Goal: Feedback & Contribution: Contribute content

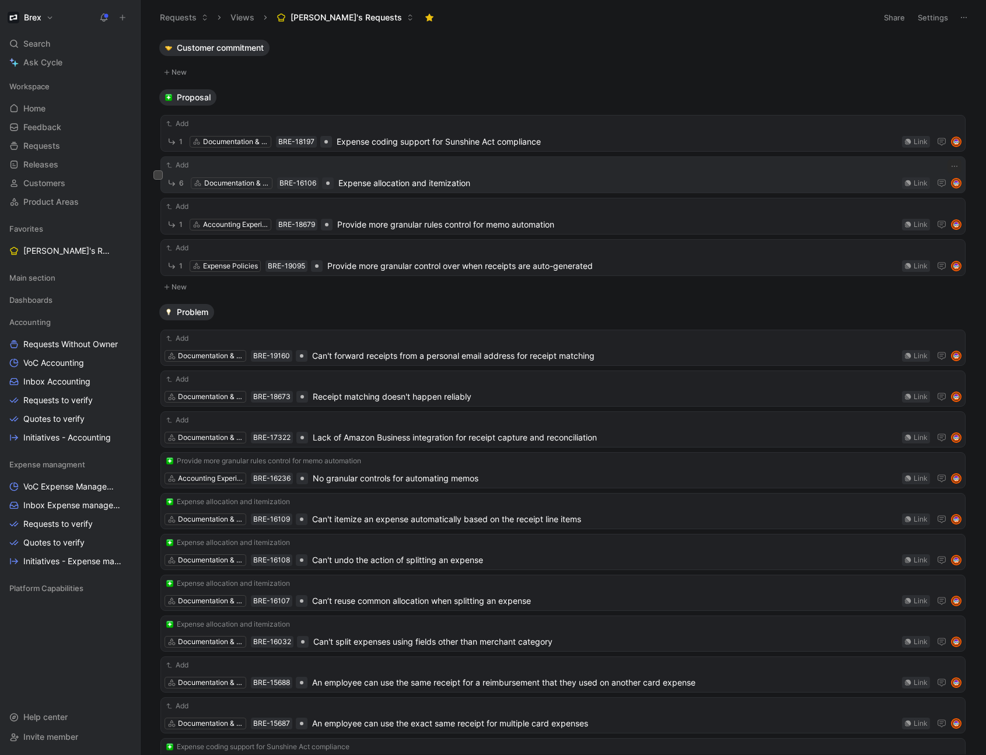
click at [381, 184] on span "Expense allocation and itemization" at bounding box center [617, 183] width 559 height 14
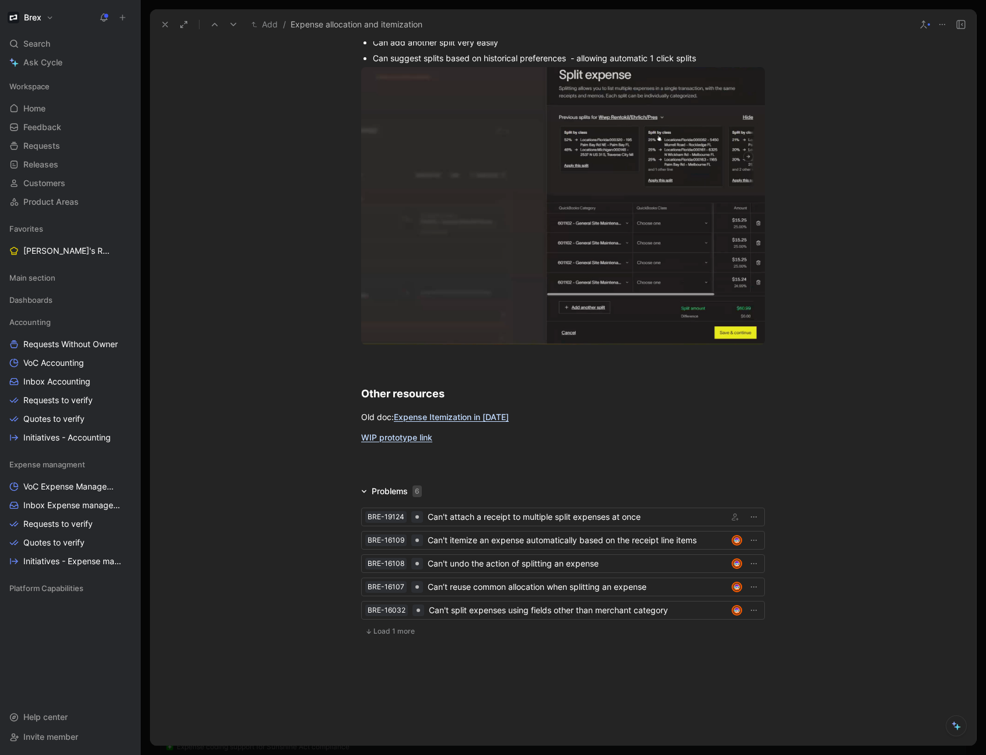
scroll to position [4280, 0]
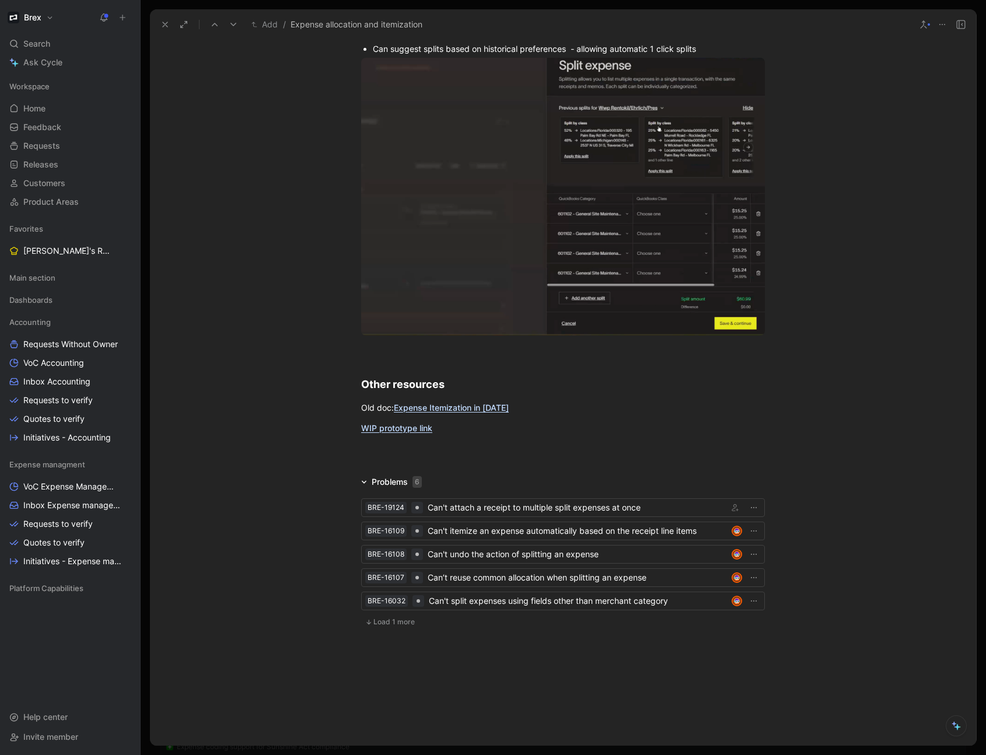
click at [404, 452] on div at bounding box center [563, 454] width 826 height 14
click at [122, 19] on use at bounding box center [122, 17] width 5 height 5
click at [204, 25] on button "New feedback c" at bounding box center [200, 22] width 125 height 20
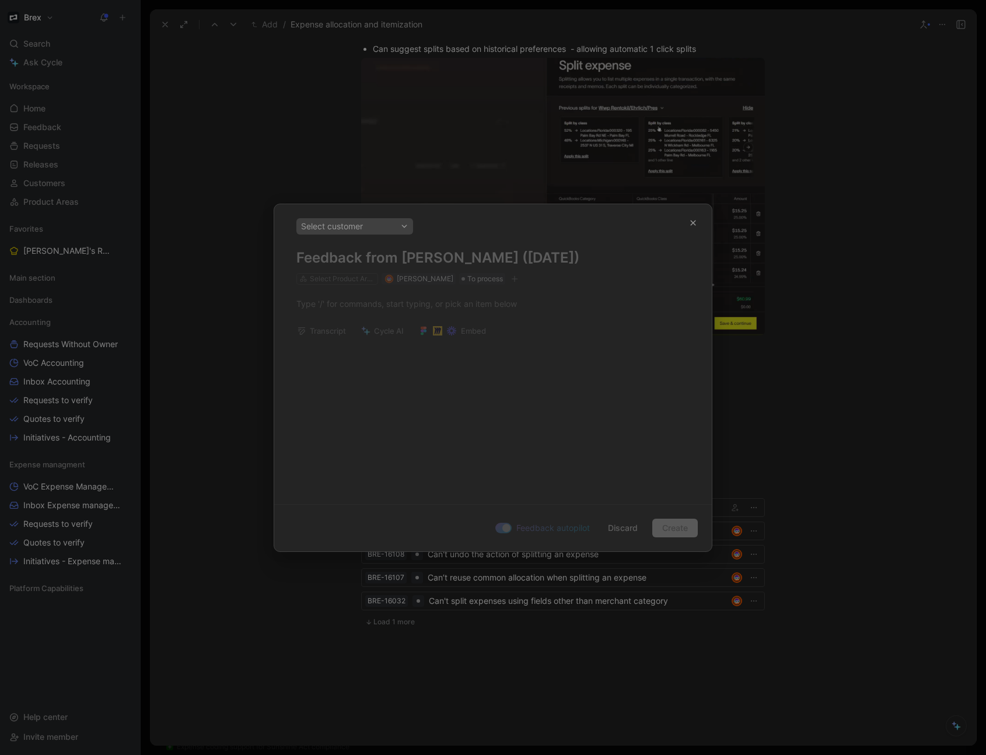
scroll to position [0, 0]
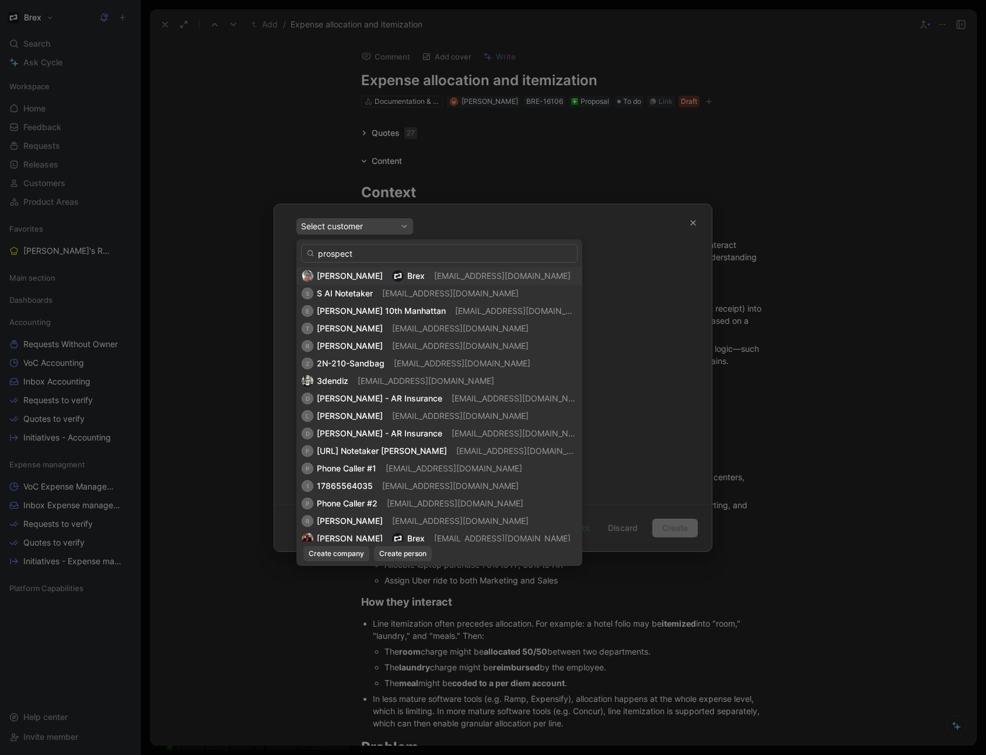
type input "prospect"
click at [441, 280] on span "[EMAIL_ADDRESS][DOMAIN_NAME]" at bounding box center [502, 276] width 137 height 10
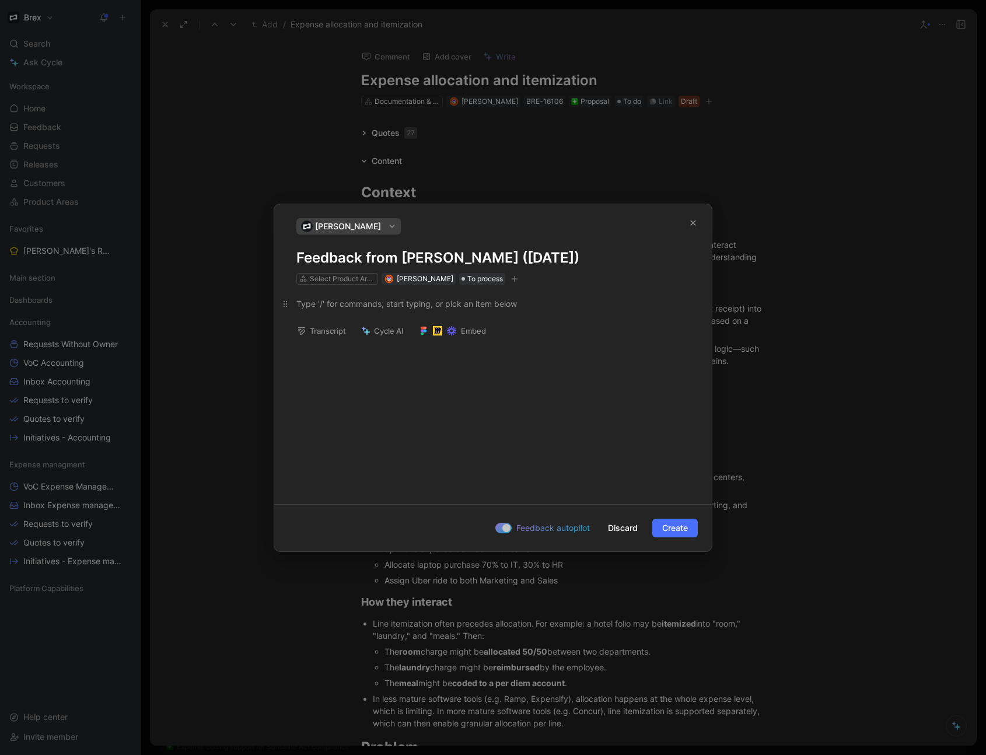
click at [328, 309] on div at bounding box center [492, 304] width 393 height 12
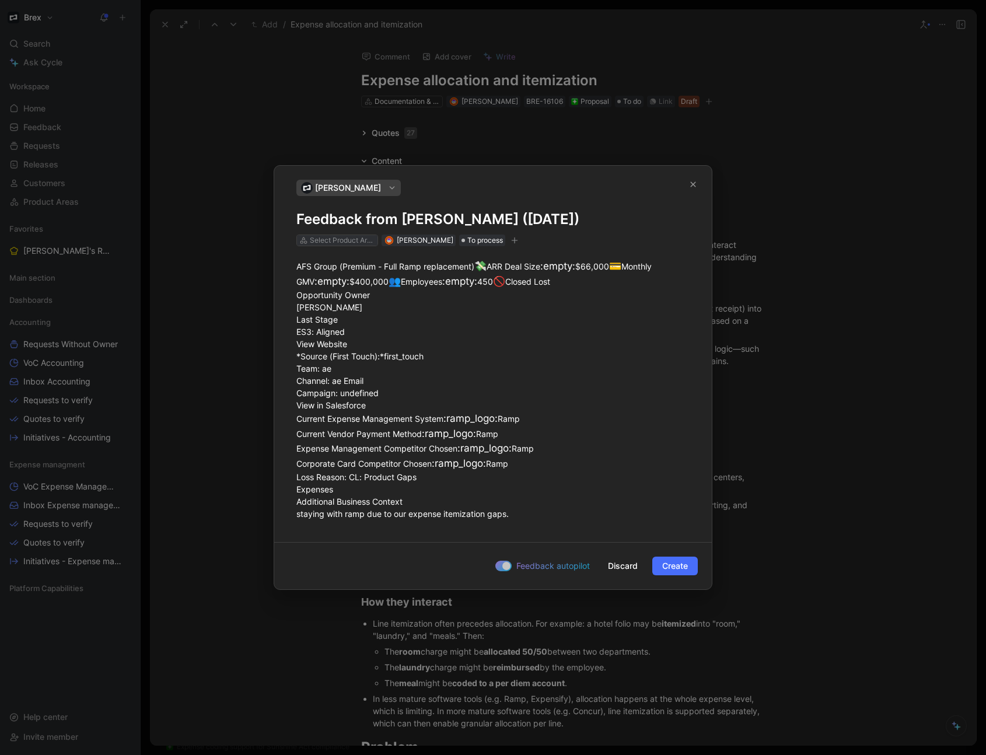
click at [355, 235] on div "Select Product Areas" at bounding box center [342, 241] width 65 height 12
type input "docu"
click at [355, 215] on span "mentation & Compliance" at bounding box center [381, 216] width 93 height 10
drag, startPoint x: 509, startPoint y: 628, endPoint x: 519, endPoint y: 632, distance: 10.5
click at [510, 573] on label "Feedback autopilot" at bounding box center [542, 566] width 95 height 14
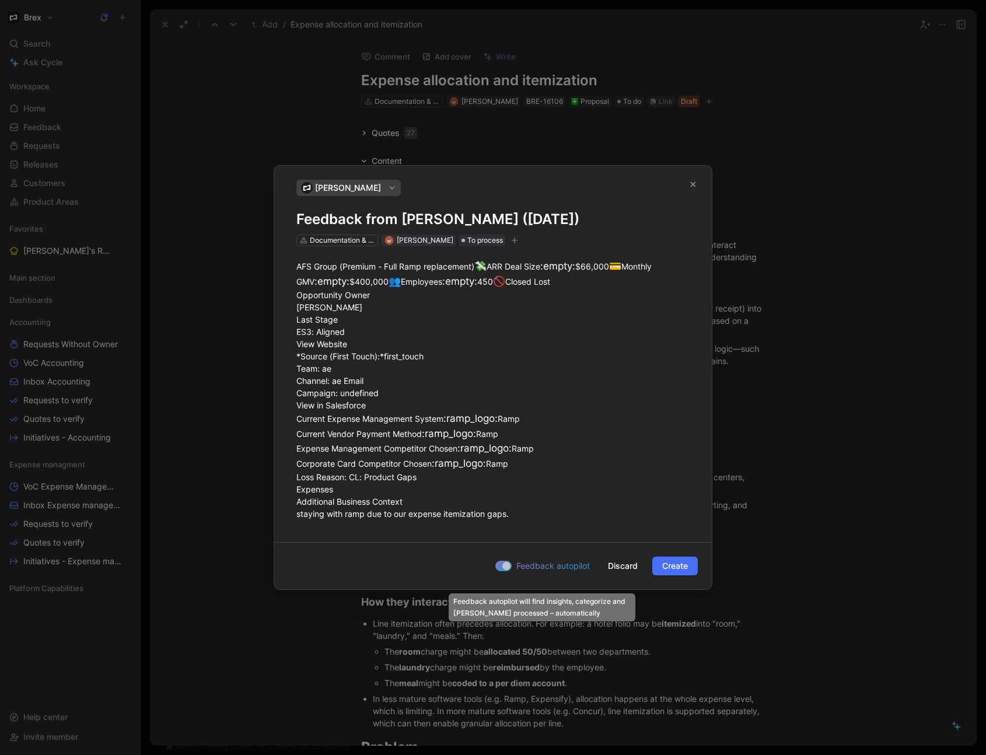
click at [0, 0] on input "Feedback autopilot" at bounding box center [0, 0] width 0 height 0
click at [512, 240] on icon "button" at bounding box center [515, 240] width 6 height 1
click at [299, 210] on h1 "Feedback from [PERSON_NAME] ([DATE])" at bounding box center [492, 219] width 393 height 19
drag, startPoint x: 498, startPoint y: 153, endPoint x: 295, endPoint y: 148, distance: 202.5
click at [295, 180] on div "[PERSON_NAME] Feedback from [PERSON_NAME] ([DATE]) Documentation & Compliance […" at bounding box center [493, 213] width 438 height 67
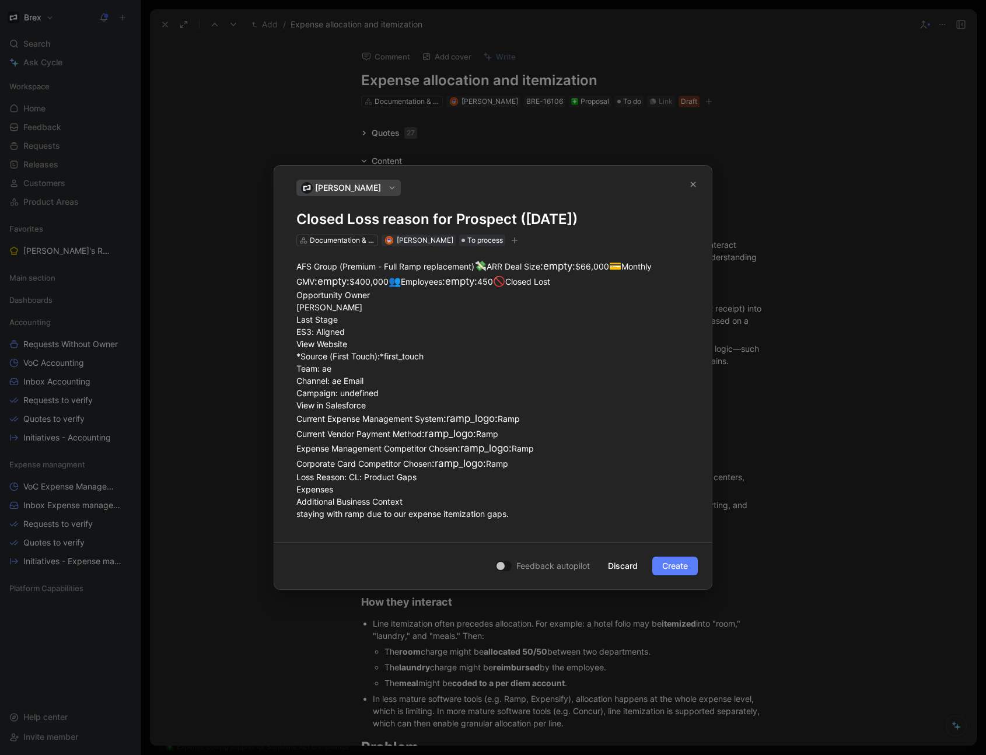
click at [679, 573] on span "Create" at bounding box center [675, 566] width 26 height 14
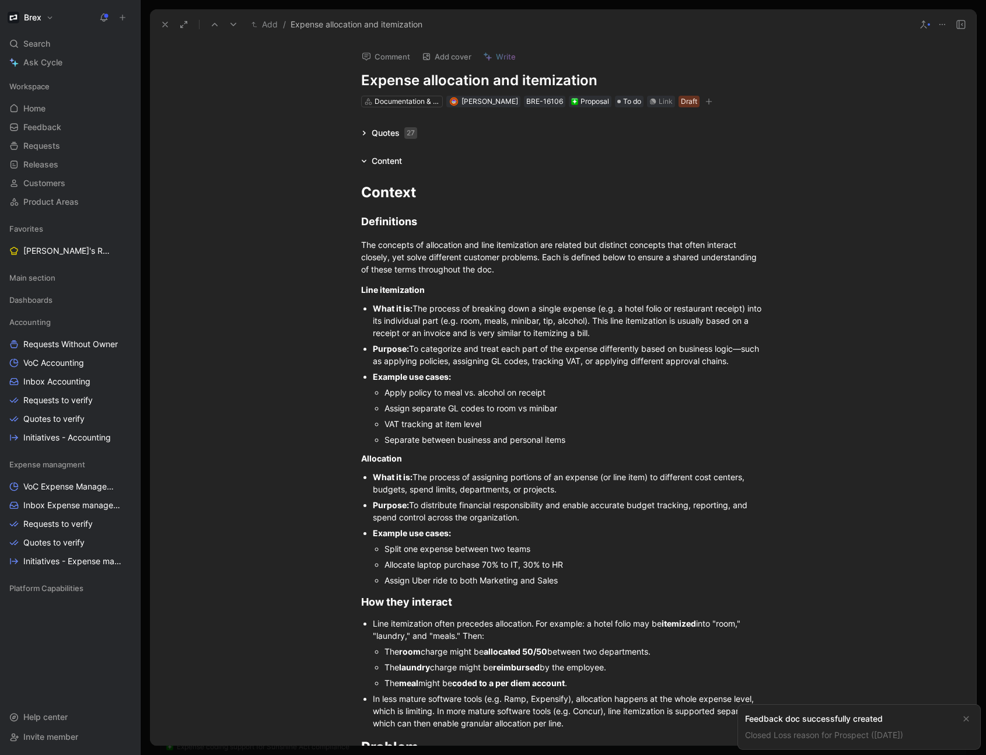
click at [829, 719] on div "Feedback doc successfully created" at bounding box center [849, 719] width 209 height 14
click at [827, 736] on link "Closed Loss reason for Prospect ([DATE])" at bounding box center [824, 735] width 158 height 10
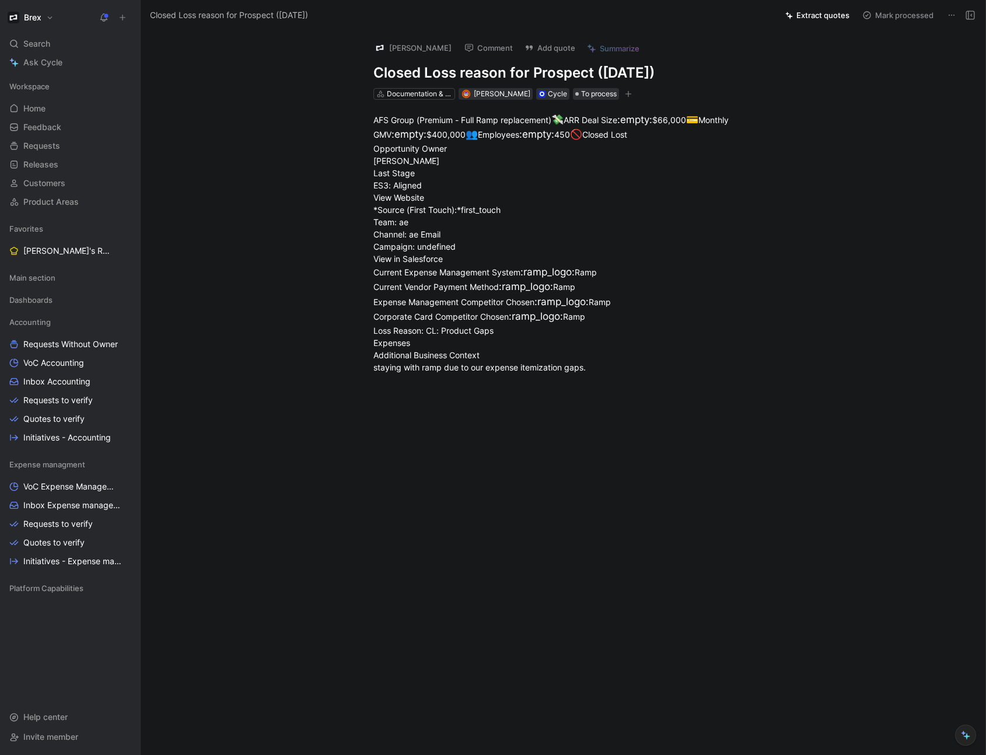
click at [541, 48] on button "Add quote" at bounding box center [549, 48] width 61 height 16
drag, startPoint x: 590, startPoint y: 509, endPoint x: 383, endPoint y: 504, distance: 207.2
click at [372, 377] on p "AFS Group (Premium - Full Ramp replacement) 💸 ARR Deal Size :empty: $66,000 💳 M…" at bounding box center [575, 243] width 448 height 268
click at [327, 358] on button "Quote" at bounding box center [321, 348] width 41 height 19
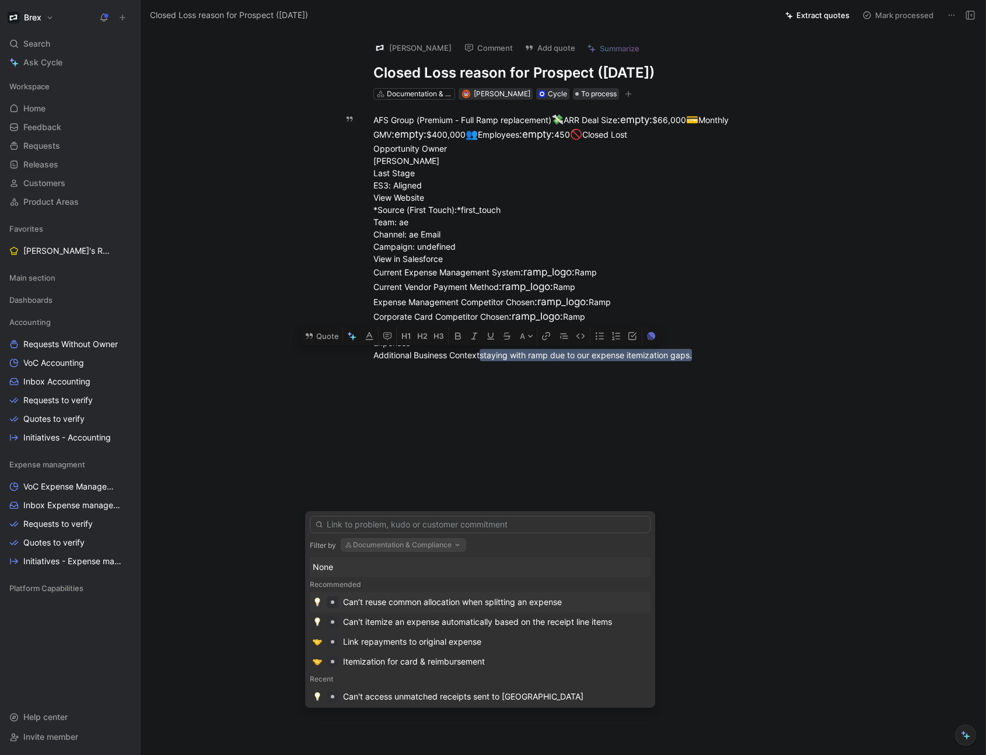
click at [466, 602] on div "Can’t reuse common allocation when splitting an expense" at bounding box center [452, 602] width 219 height 14
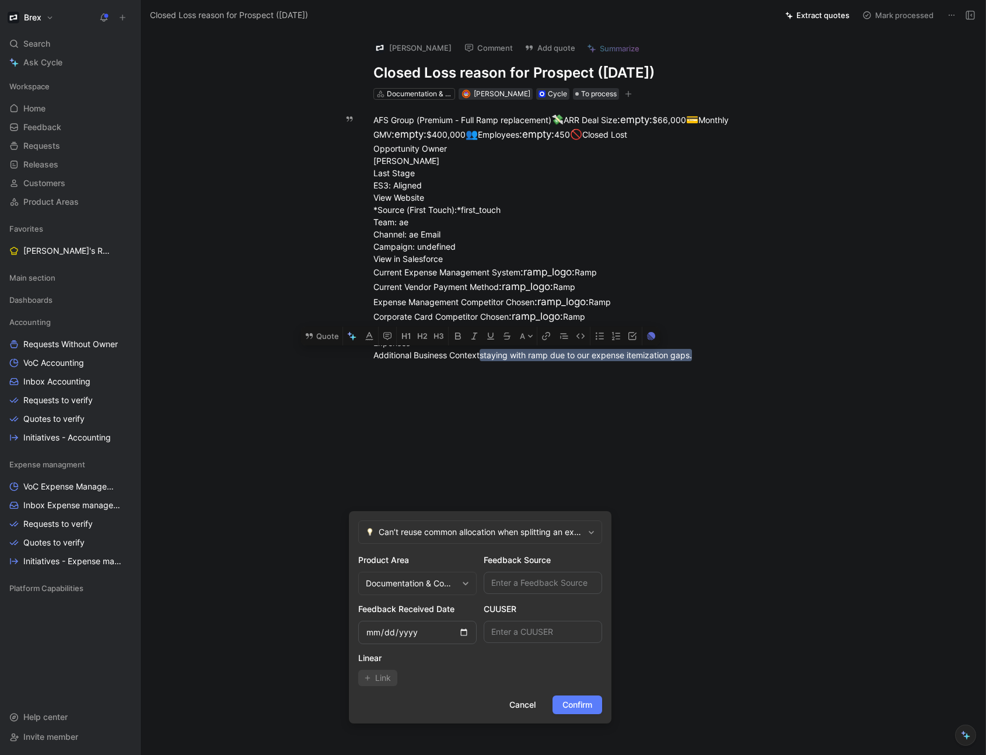
click at [586, 707] on span "Confirm" at bounding box center [577, 705] width 30 height 14
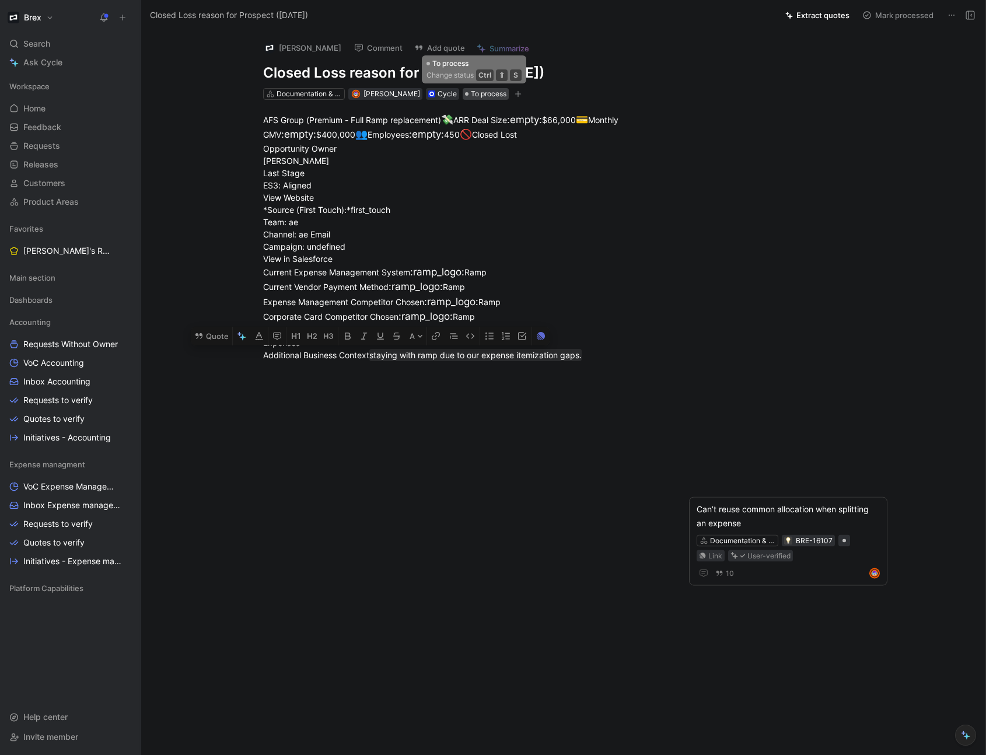
click at [477, 95] on span "To process" at bounding box center [489, 94] width 36 height 12
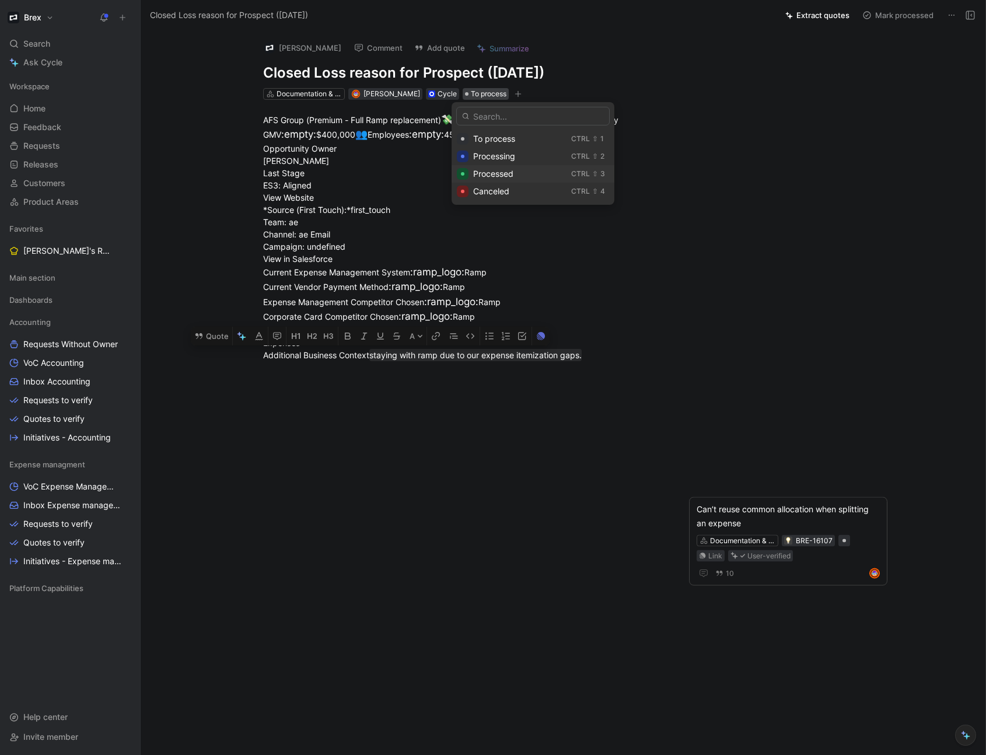
click at [525, 176] on div "Processed" at bounding box center [519, 174] width 93 height 14
